Goal: Book appointment/travel/reservation

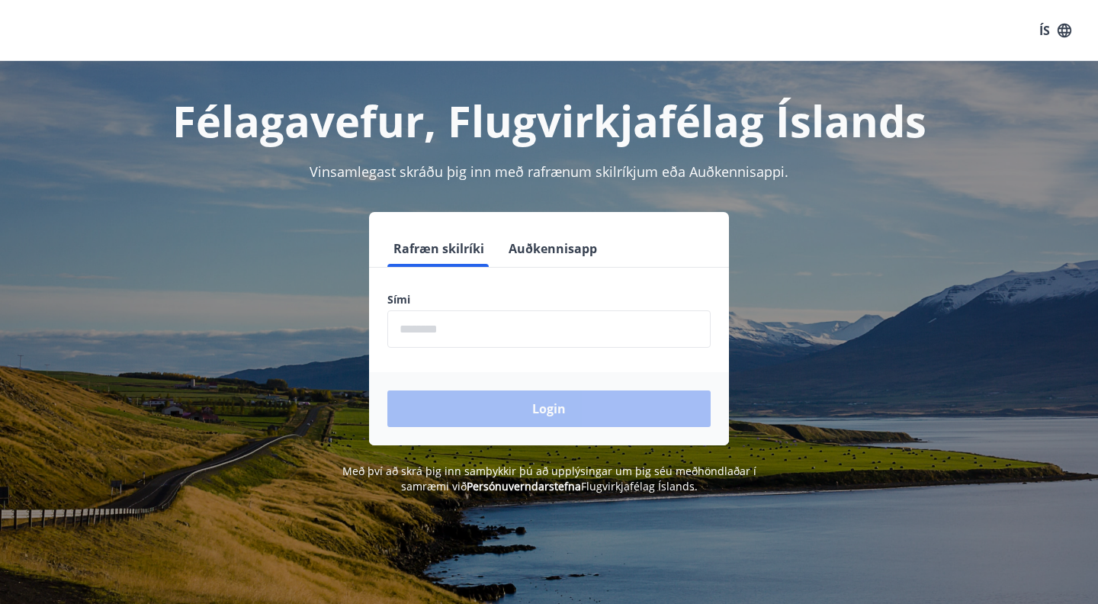
click at [415, 322] on input "phone" at bounding box center [548, 328] width 323 height 37
type input "********"
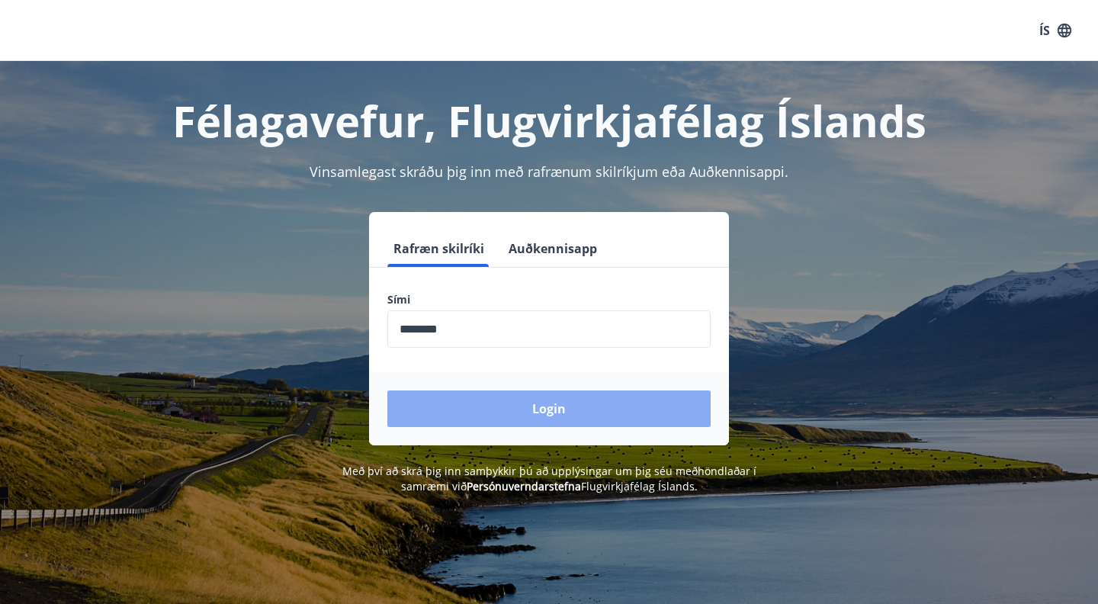
click at [527, 415] on button "Login" at bounding box center [548, 408] width 323 height 37
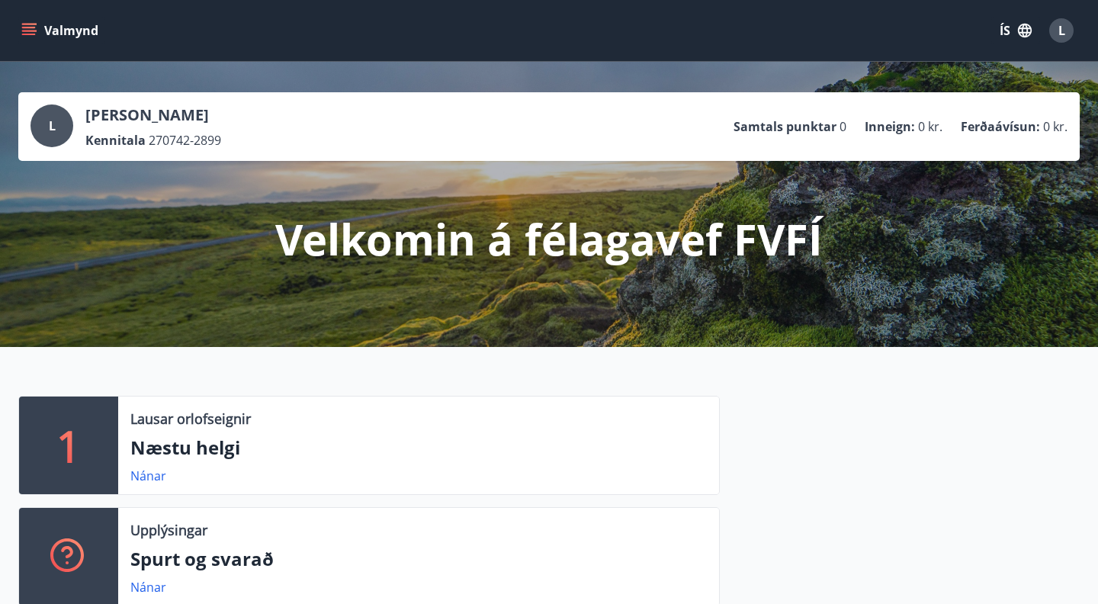
click at [34, 27] on icon "menu" at bounding box center [29, 28] width 14 height 2
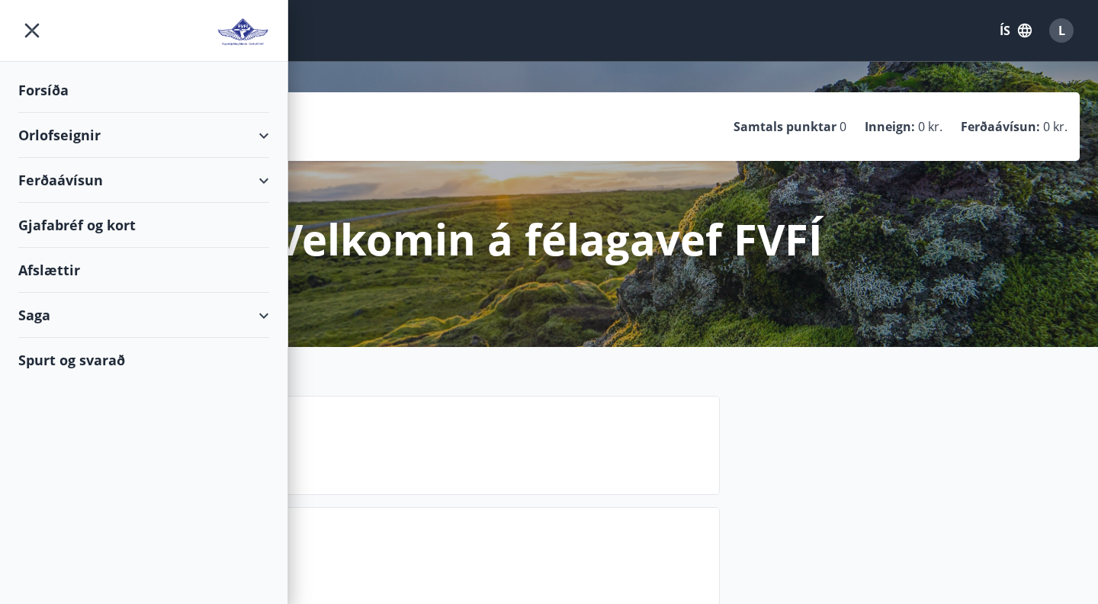
click at [81, 134] on div "Orlofseignir" at bounding box center [143, 135] width 251 height 45
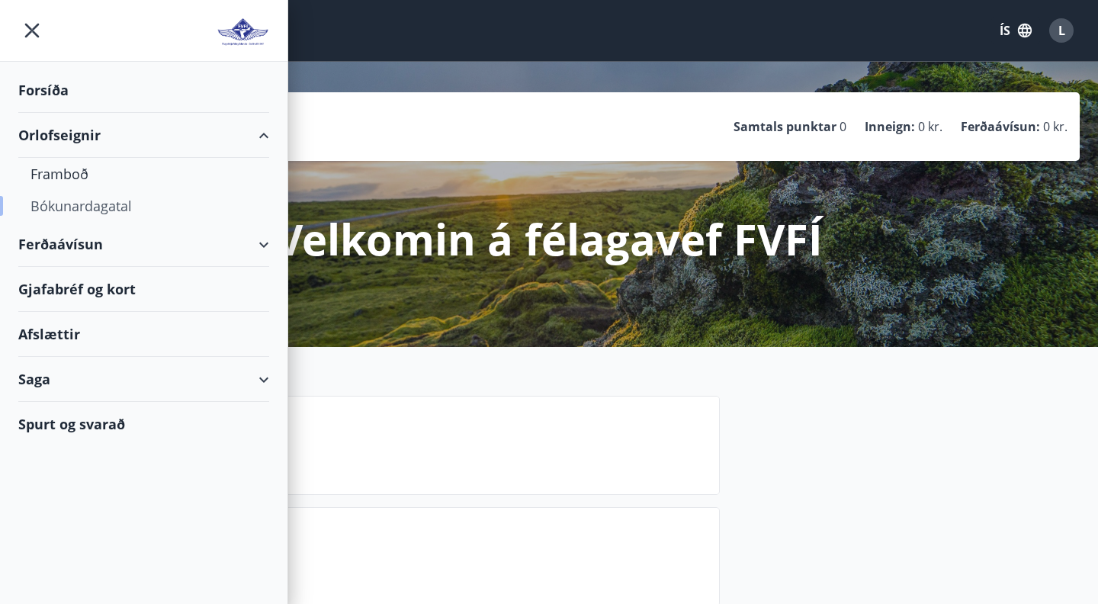
click at [82, 210] on div "Bókunardagatal" at bounding box center [143, 206] width 226 height 32
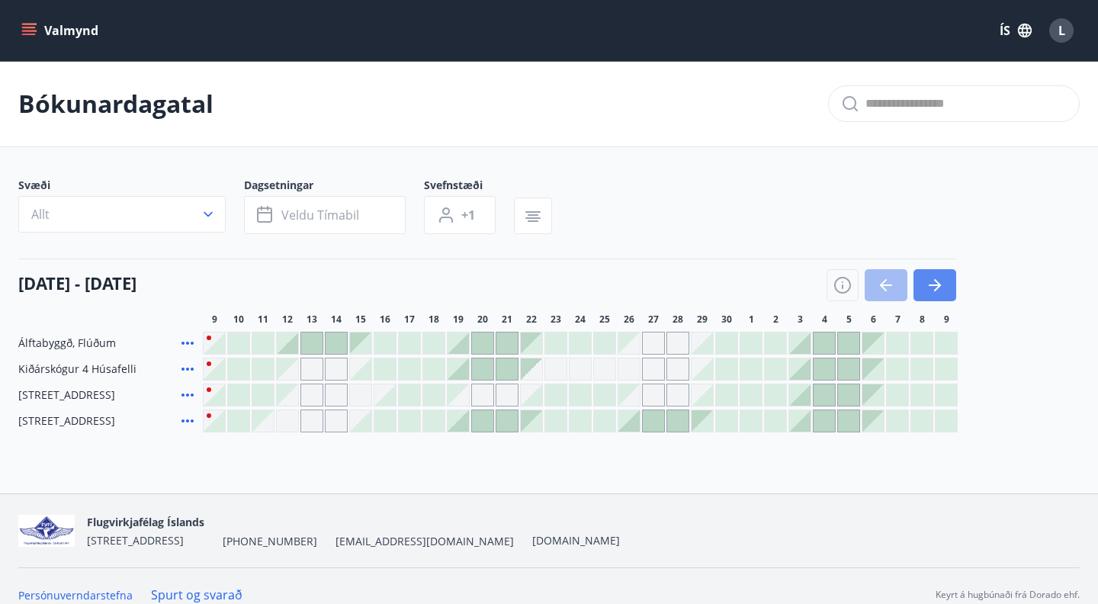
click at [941, 280] on icon "button" at bounding box center [934, 285] width 18 height 18
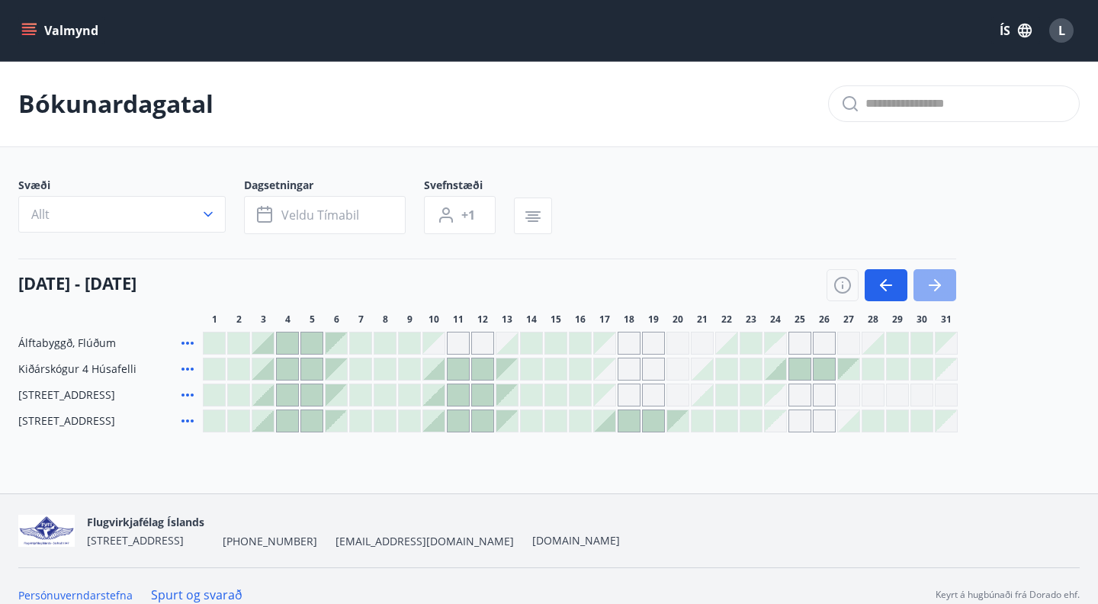
click at [941, 280] on icon "button" at bounding box center [934, 285] width 18 height 18
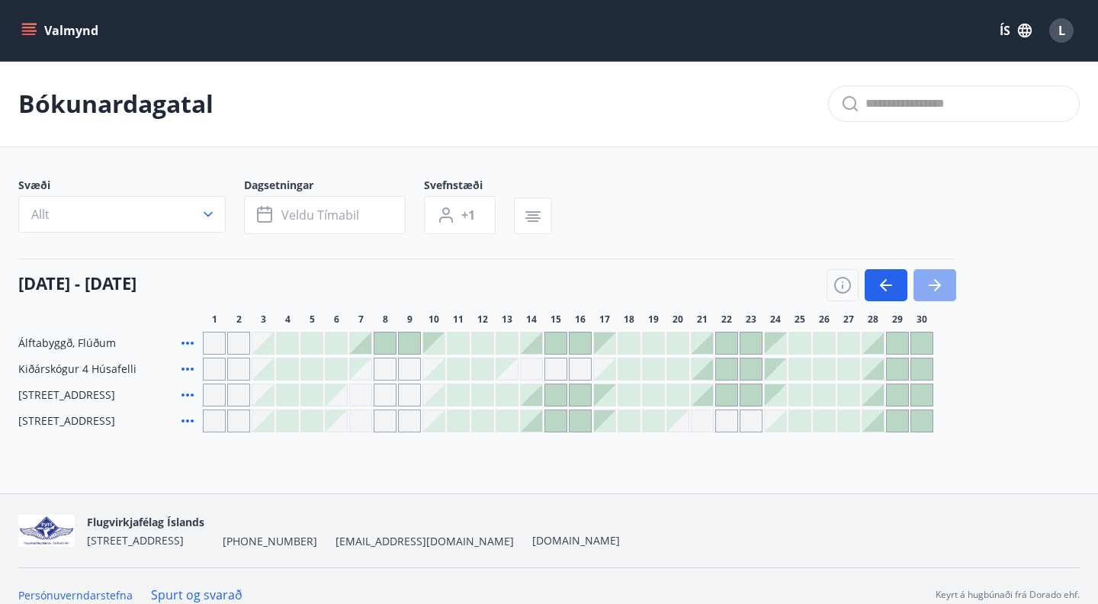
click at [941, 280] on icon "button" at bounding box center [934, 285] width 18 height 18
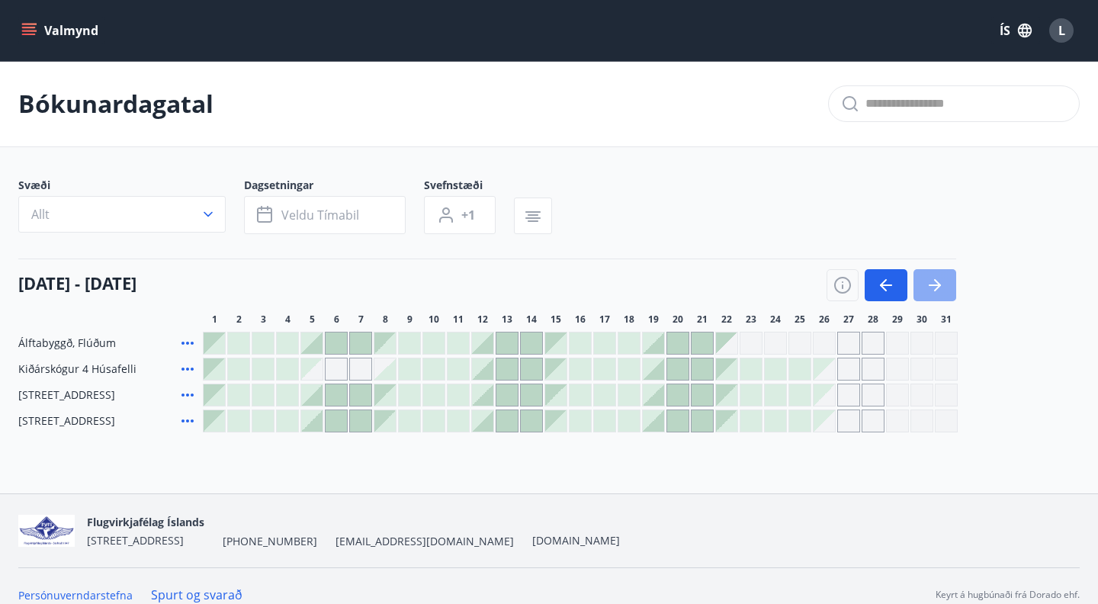
click at [941, 280] on icon "button" at bounding box center [934, 285] width 18 height 18
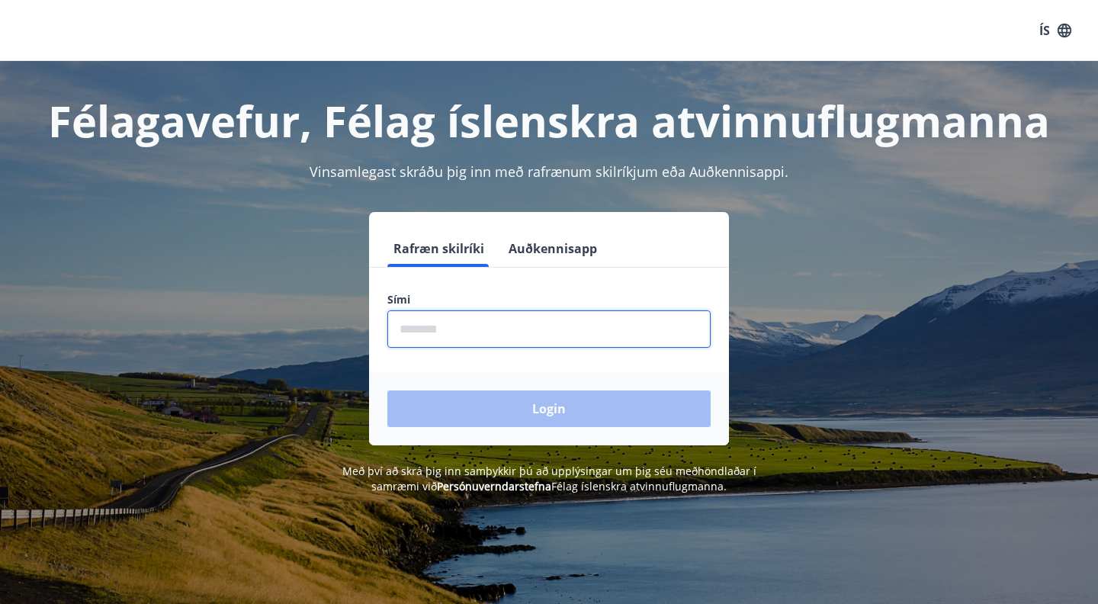
click at [421, 325] on input "phone" at bounding box center [548, 328] width 323 height 37
type input "********"
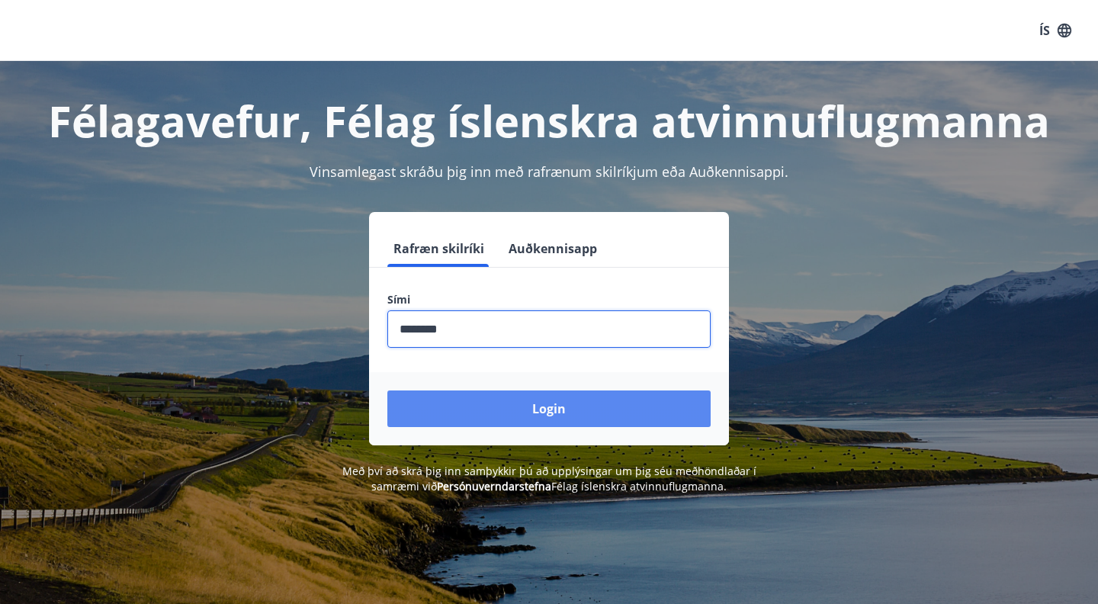
click at [550, 418] on button "Login" at bounding box center [548, 408] width 323 height 37
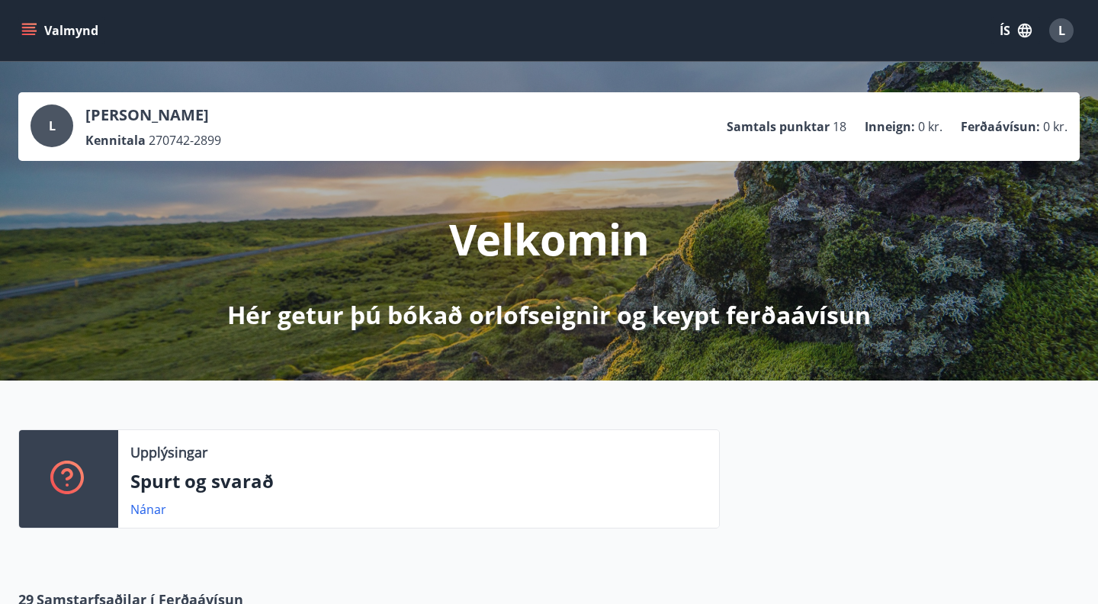
click at [32, 25] on icon "menu" at bounding box center [28, 30] width 15 height 15
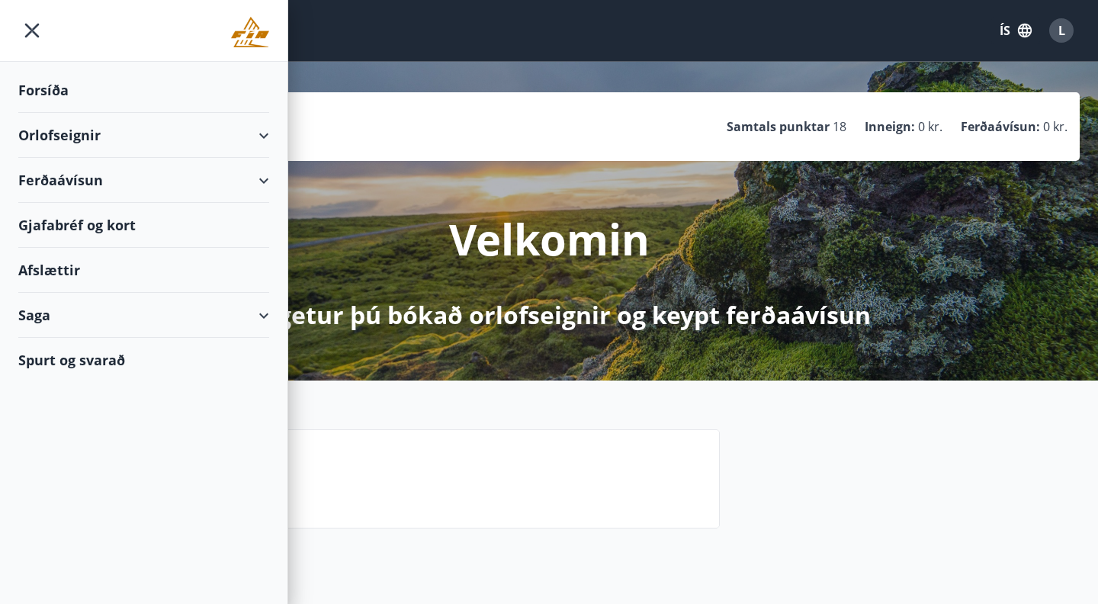
click at [76, 136] on div "Orlofseignir" at bounding box center [143, 135] width 251 height 45
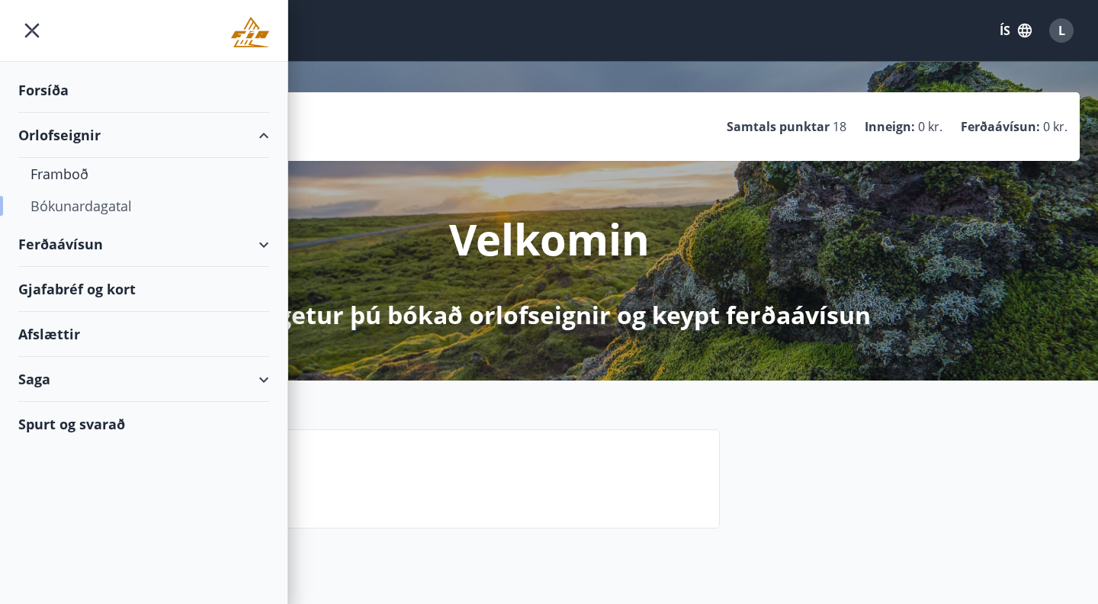
click at [95, 207] on div "Bókunardagatal" at bounding box center [143, 206] width 226 height 32
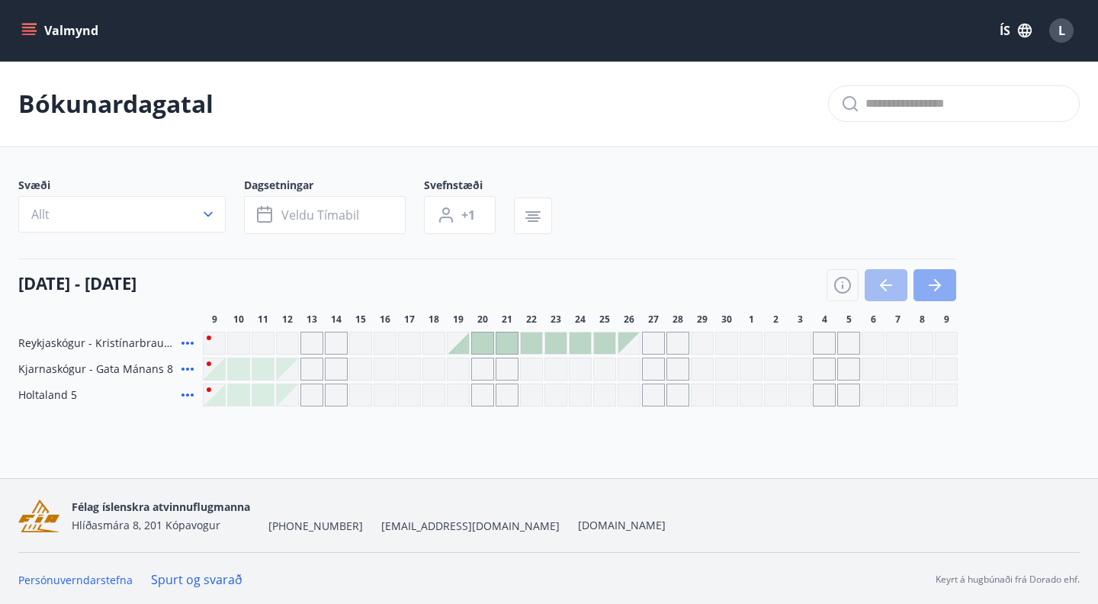
click at [931, 287] on icon "button" at bounding box center [934, 285] width 18 height 18
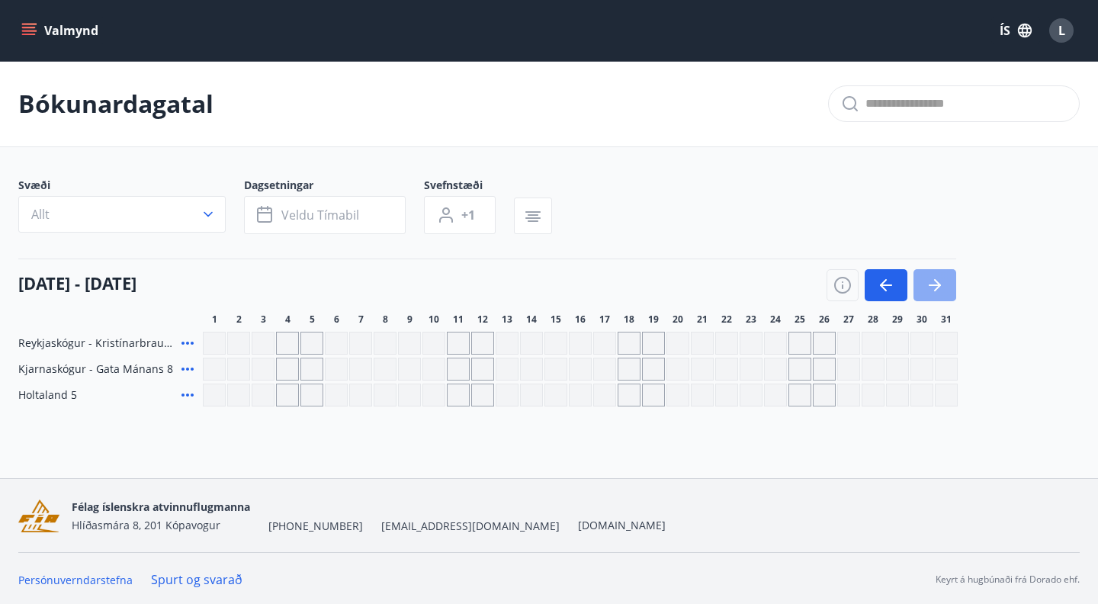
click at [931, 286] on icon "button" at bounding box center [934, 285] width 18 height 18
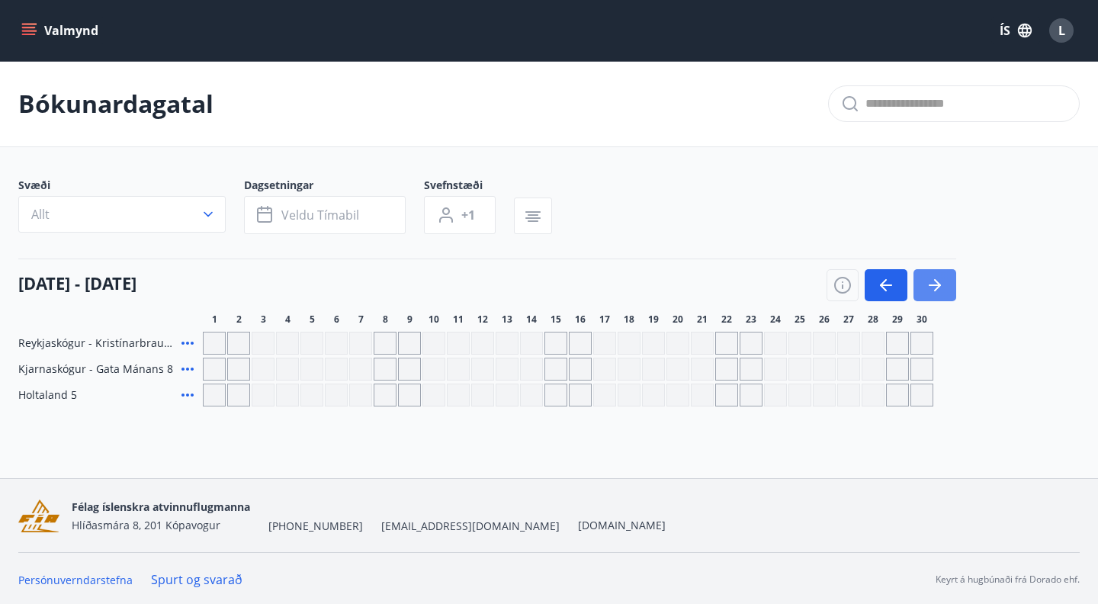
click at [931, 286] on icon "button" at bounding box center [934, 285] width 18 height 18
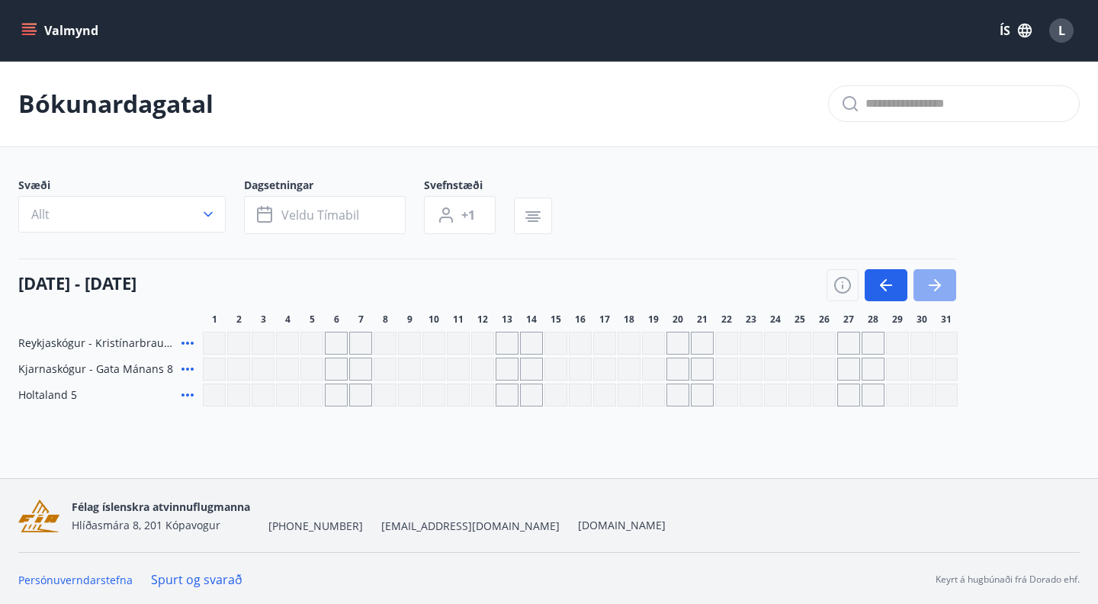
click at [931, 287] on icon "button" at bounding box center [934, 285] width 18 height 18
click at [210, 211] on icon "button" at bounding box center [207, 214] width 15 height 15
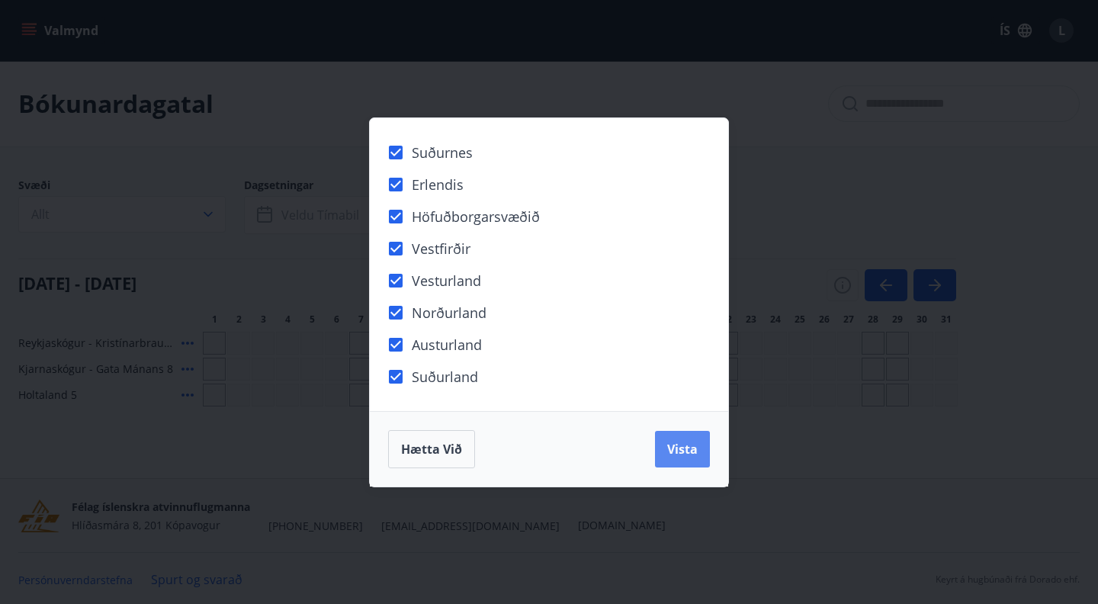
click at [676, 448] on span "Vista" at bounding box center [682, 449] width 30 height 17
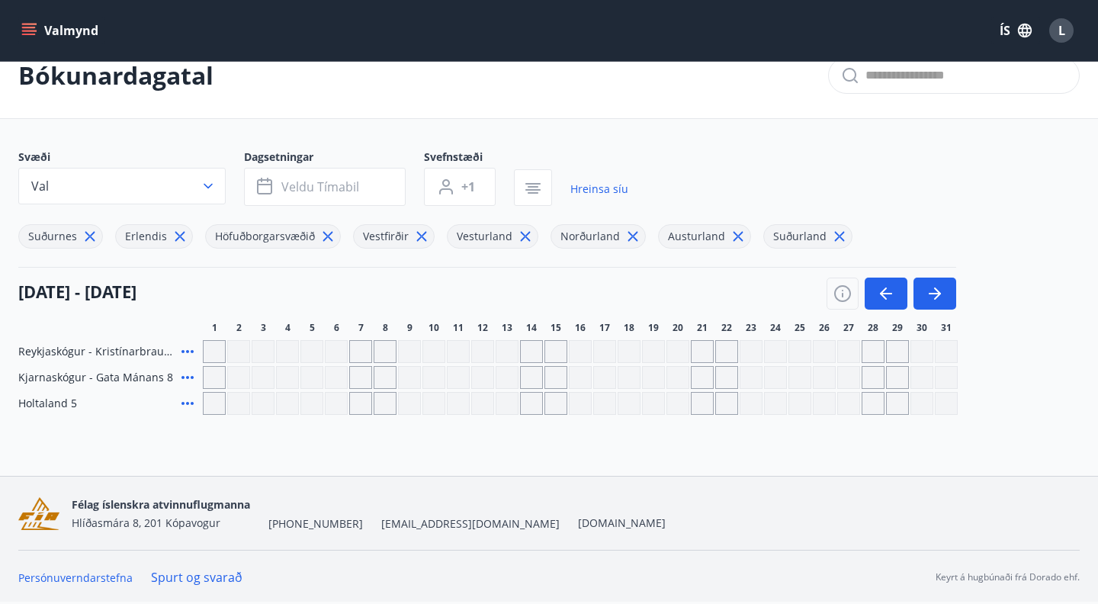
scroll to position [28, 0]
click at [891, 289] on icon "button" at bounding box center [886, 293] width 18 height 18
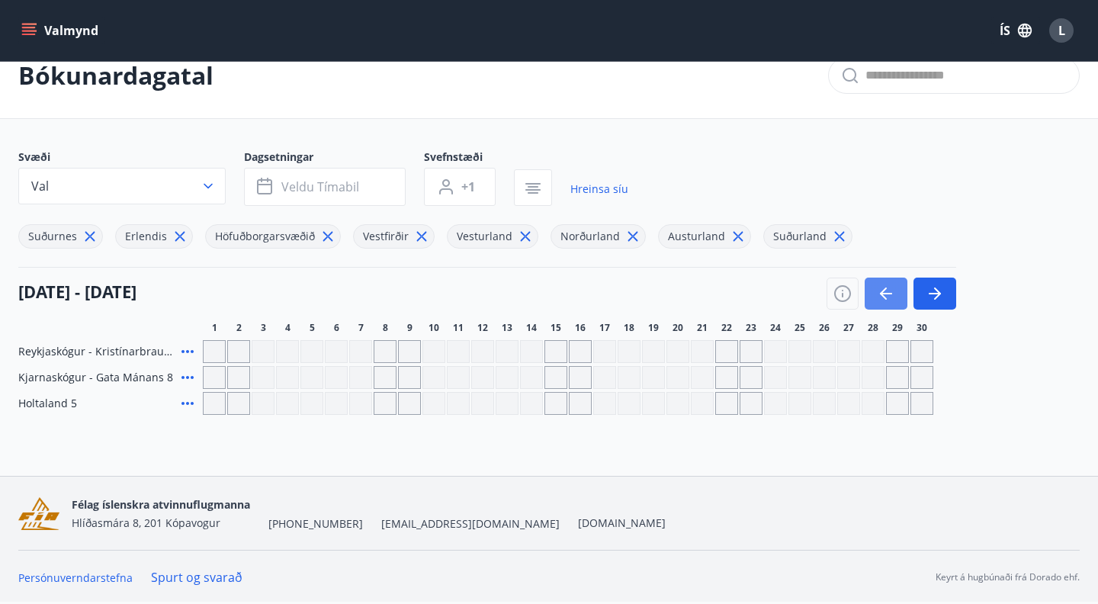
click at [891, 289] on icon "button" at bounding box center [886, 293] width 18 height 18
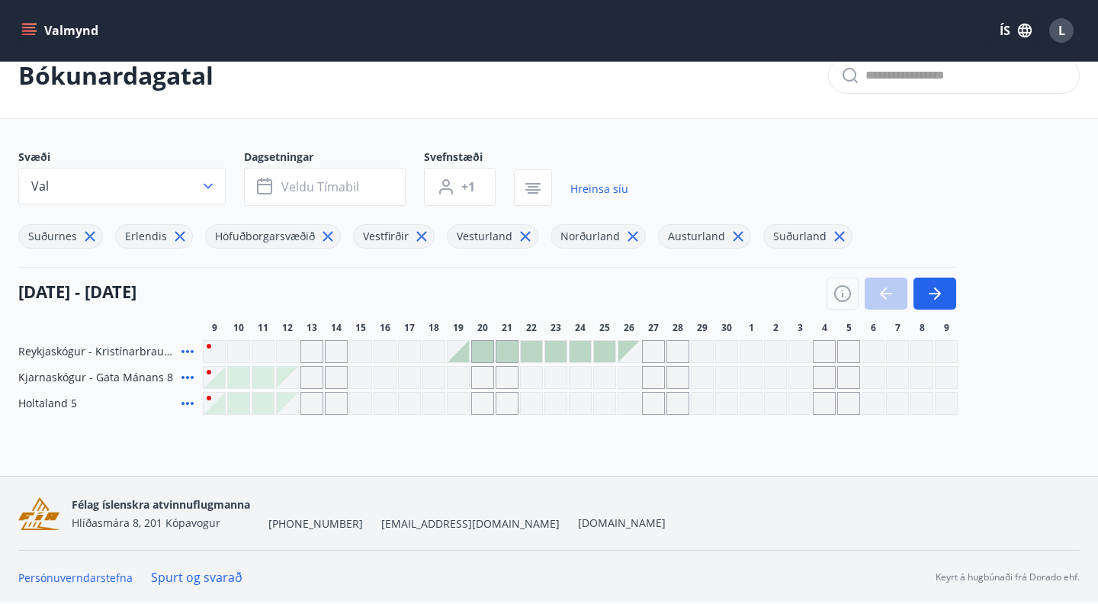
click at [891, 289] on div at bounding box center [891, 293] width 130 height 32
click at [931, 287] on icon "button" at bounding box center [934, 293] width 18 height 18
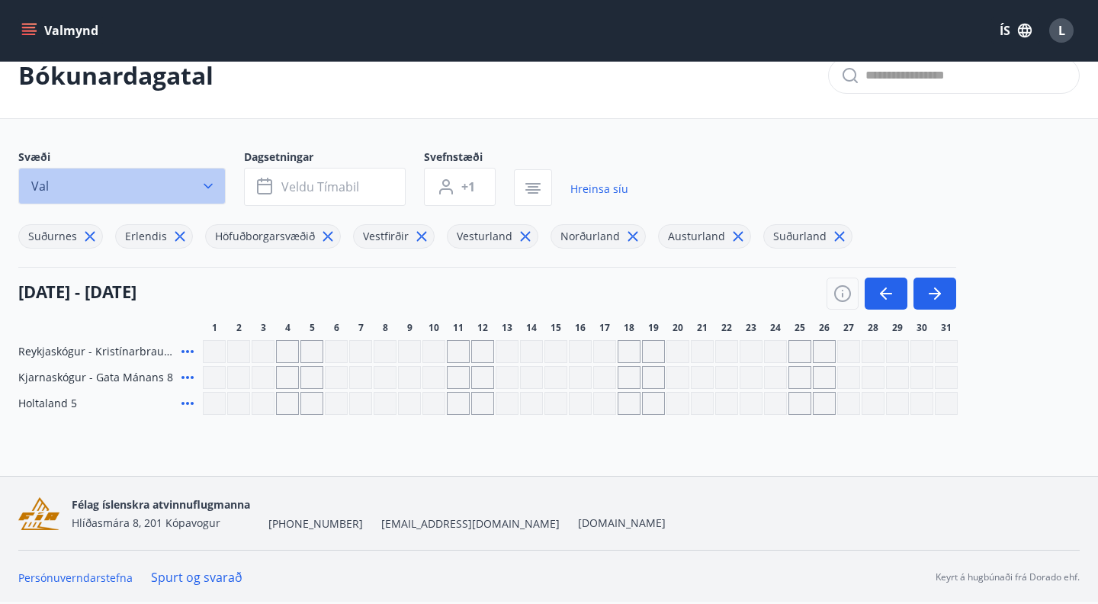
click at [208, 184] on icon "button" at bounding box center [207, 185] width 15 height 15
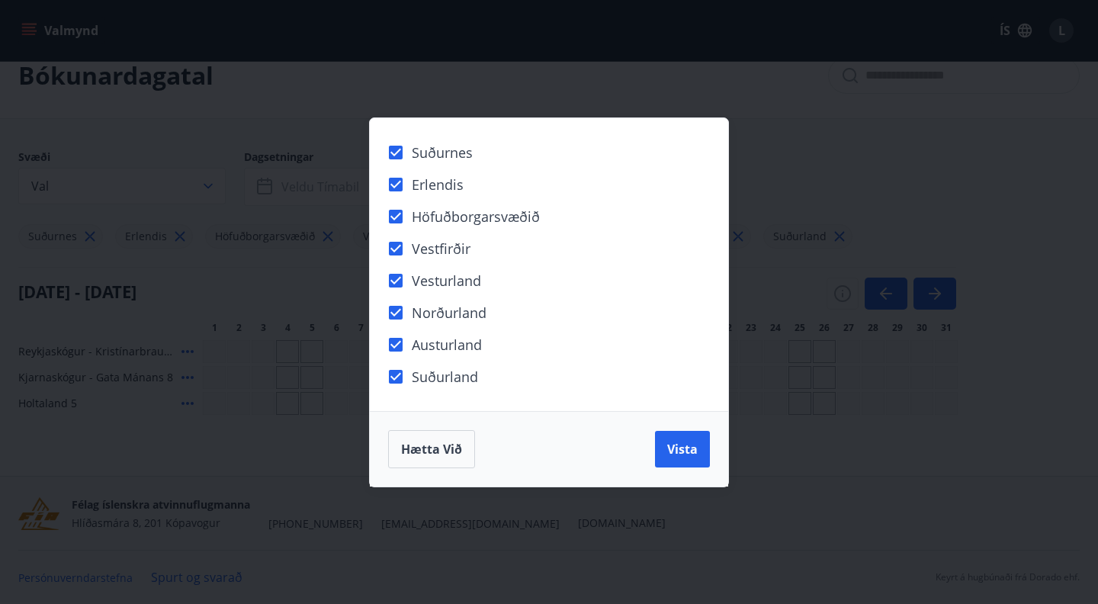
click at [820, 176] on div "Suðurnes Erlendis Höfuðborgarsvæðið Vestfirðir Vesturland Norðurland Austurland…" at bounding box center [549, 302] width 1098 height 604
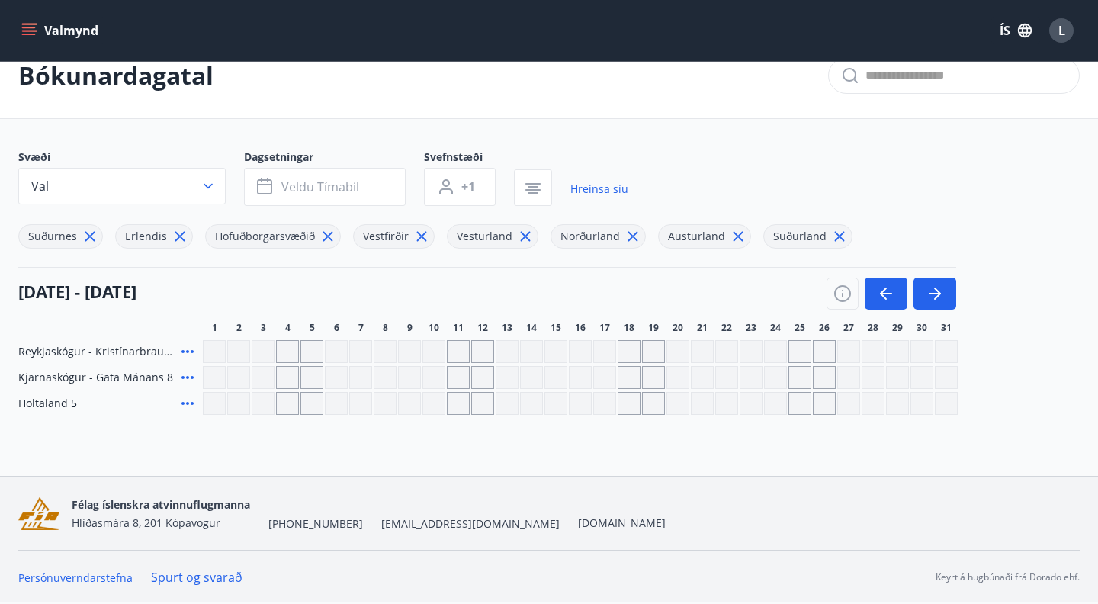
scroll to position [0, 0]
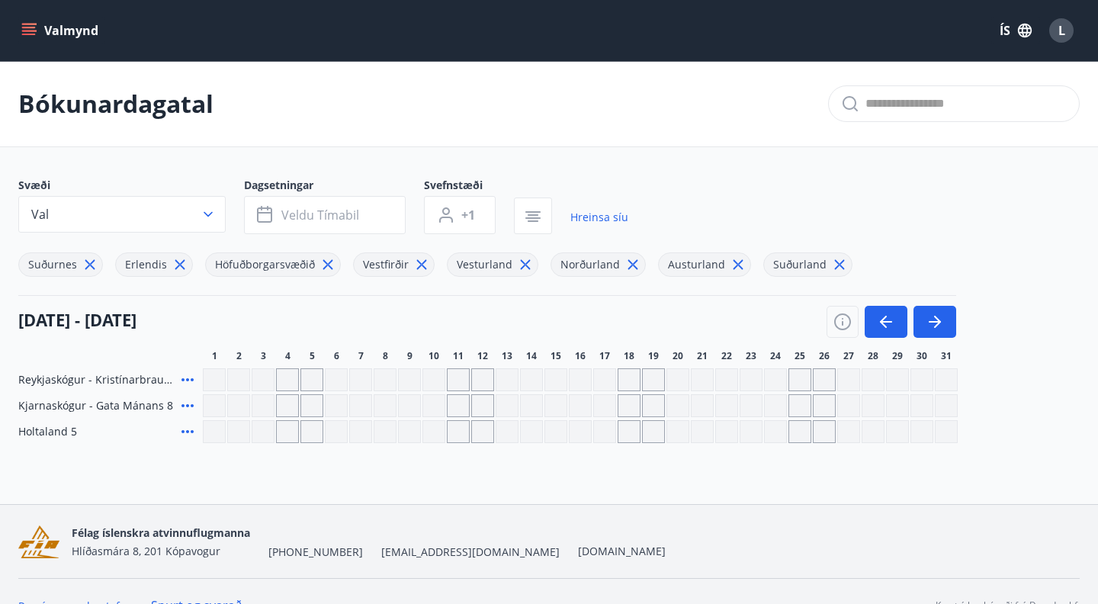
click at [30, 34] on icon "menu" at bounding box center [29, 35] width 14 height 2
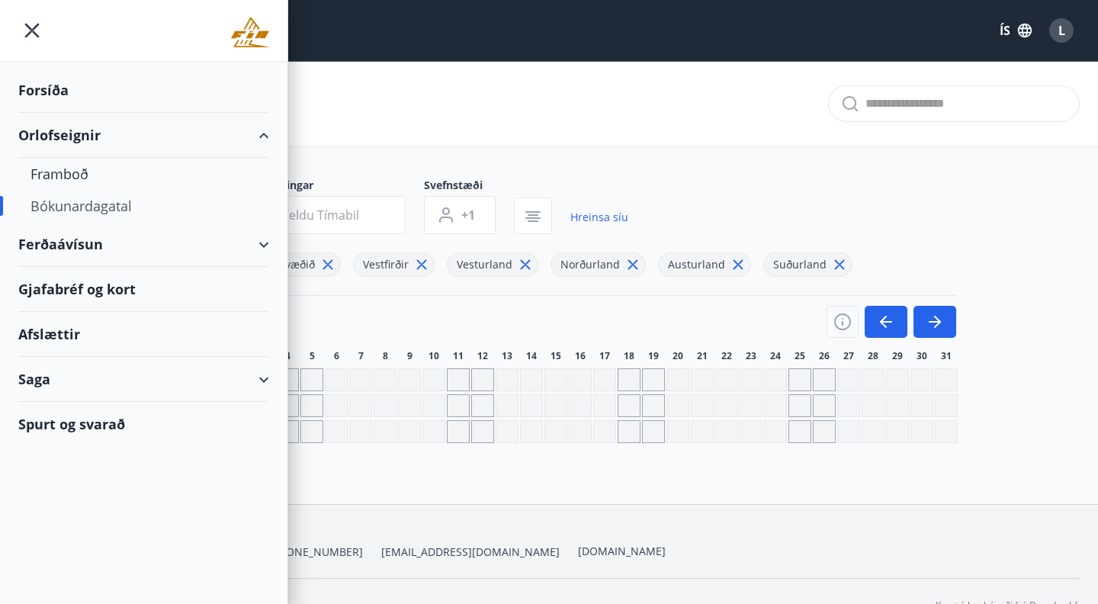
click at [74, 139] on div "Orlofseignir" at bounding box center [143, 135] width 251 height 45
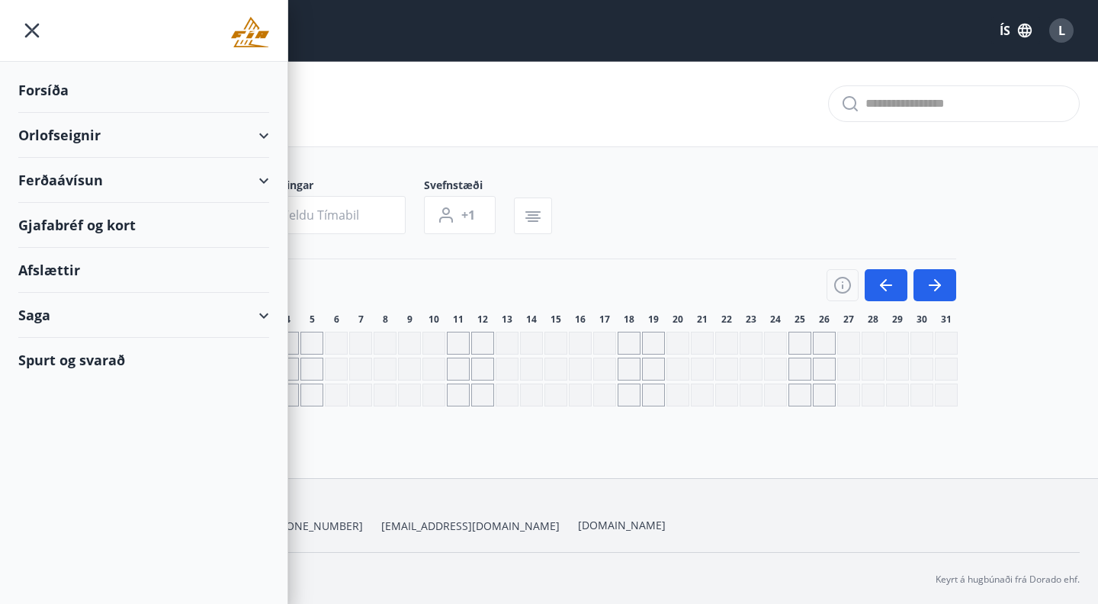
click at [74, 138] on div "Orlofseignir" at bounding box center [143, 135] width 251 height 45
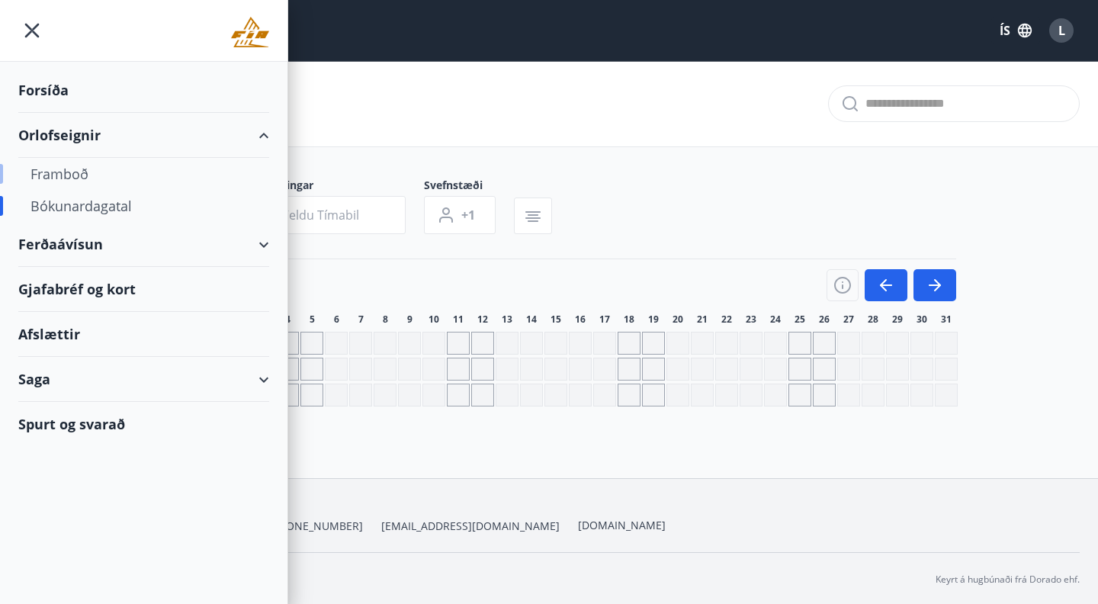
click at [188, 168] on div "Framboð" at bounding box center [143, 174] width 226 height 32
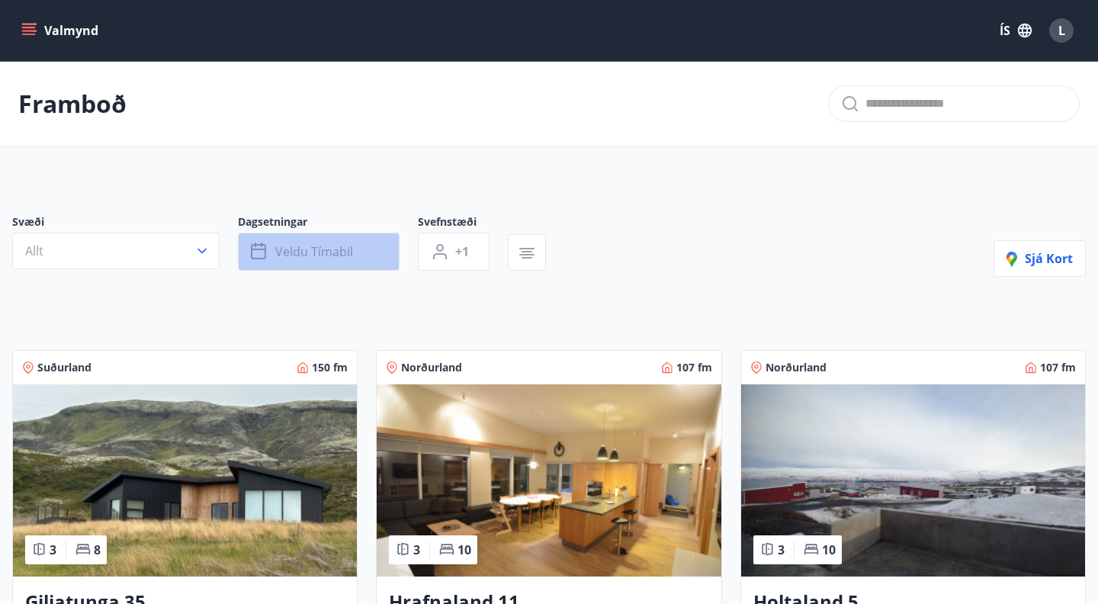
click at [264, 255] on icon "button" at bounding box center [260, 251] width 18 height 18
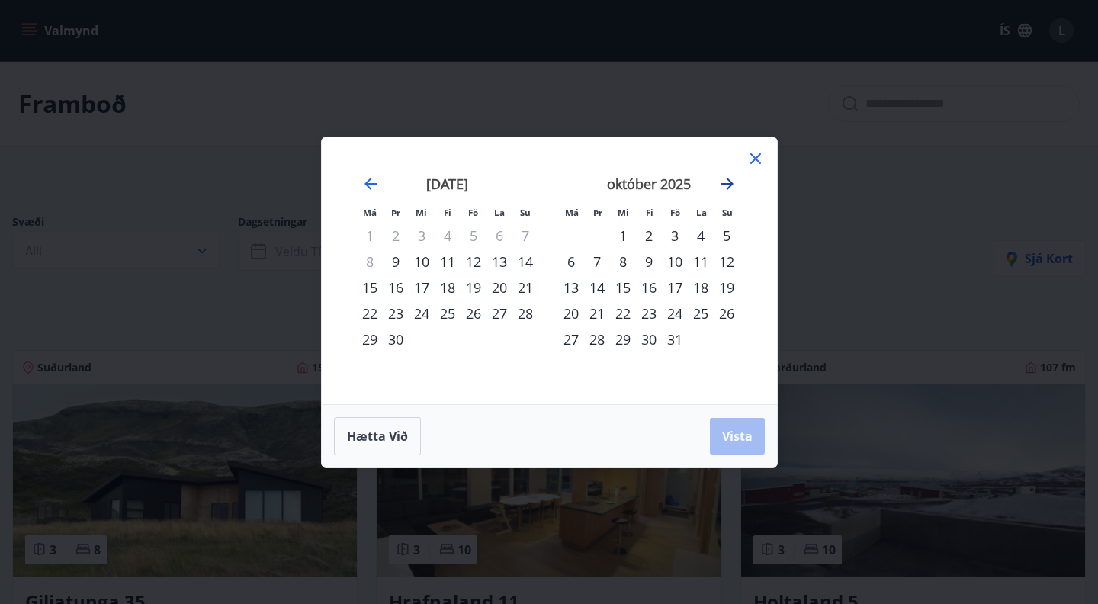
click at [735, 184] on icon "Move forward to switch to the next month." at bounding box center [727, 184] width 18 height 18
click at [729, 184] on icon "Move forward to switch to the next month." at bounding box center [727, 184] width 12 height 12
click at [623, 259] on div "4" at bounding box center [623, 261] width 26 height 26
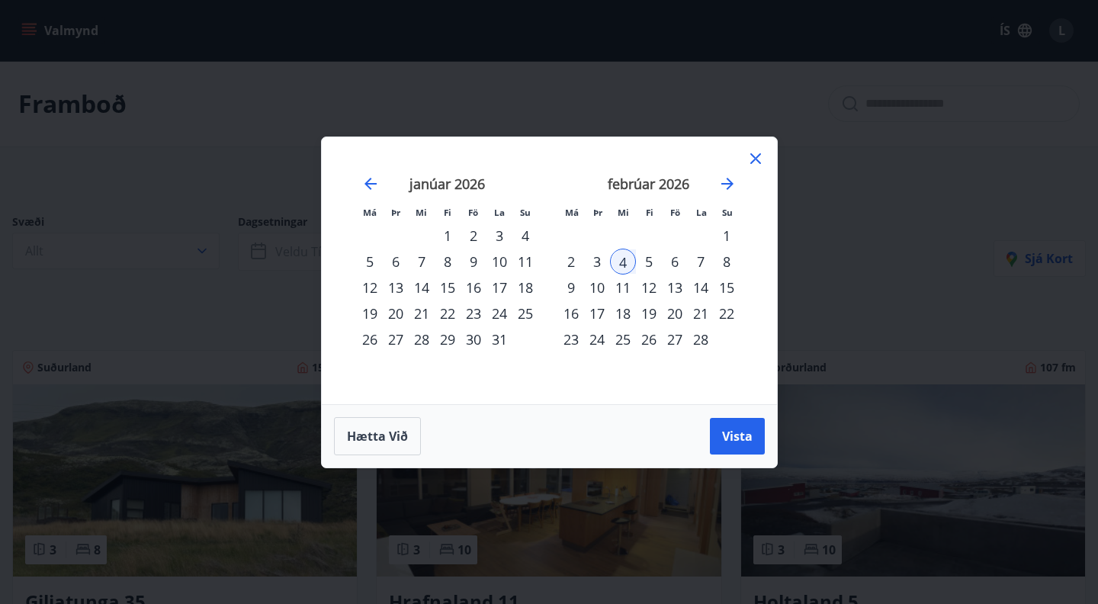
click at [624, 313] on div "18" at bounding box center [623, 313] width 26 height 26
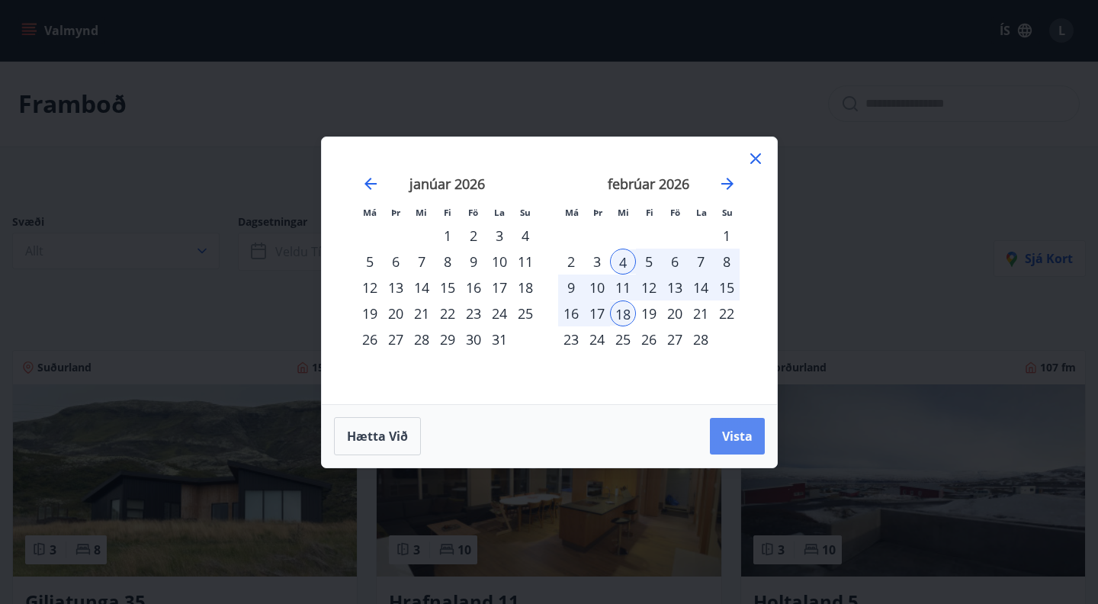
click at [726, 435] on span "Vista" at bounding box center [737, 436] width 30 height 17
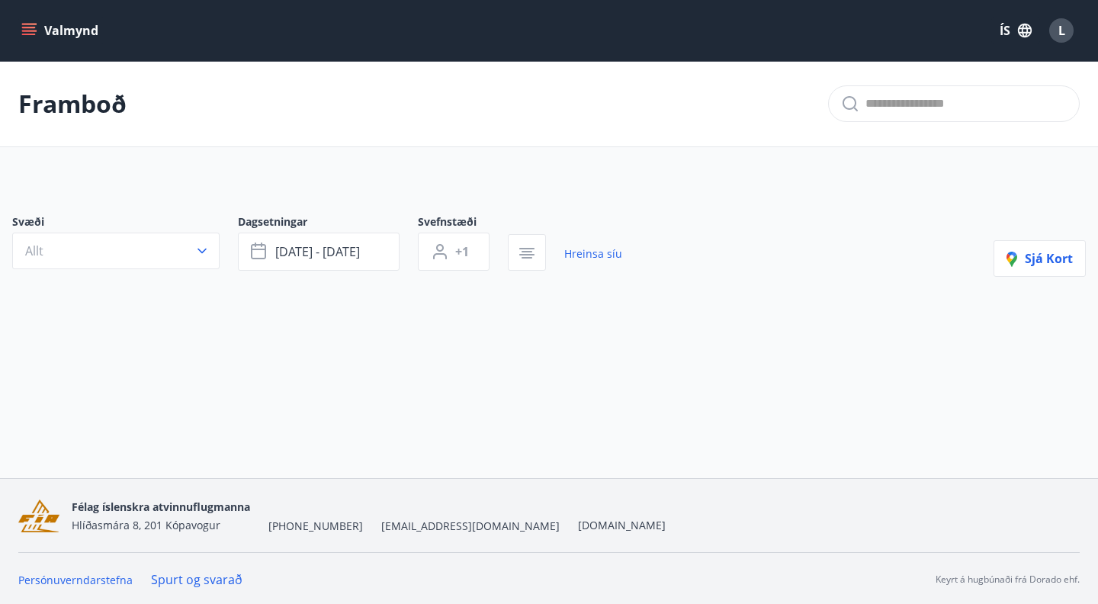
scroll to position [2, 0]
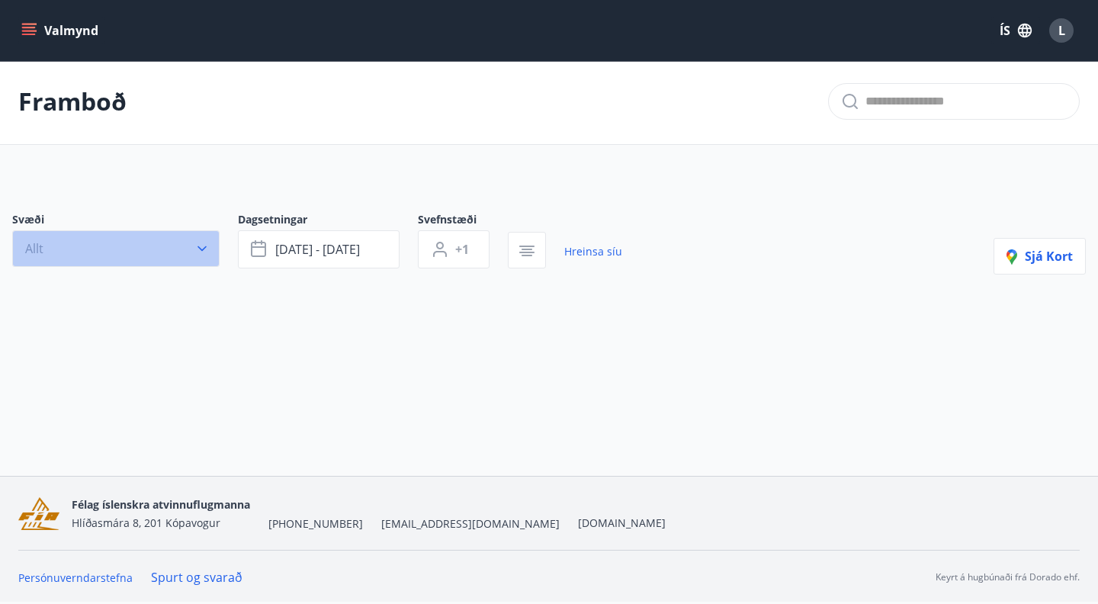
click at [200, 244] on icon "button" at bounding box center [201, 248] width 15 height 15
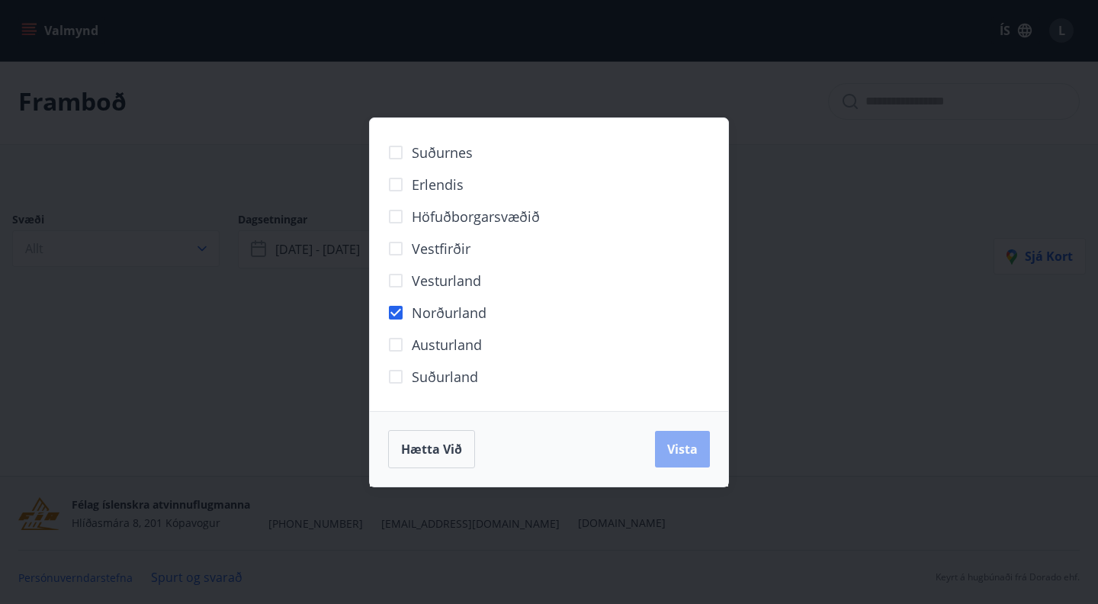
click at [674, 458] on button "Vista" at bounding box center [682, 449] width 55 height 37
